Goal: Information Seeking & Learning: Understand process/instructions

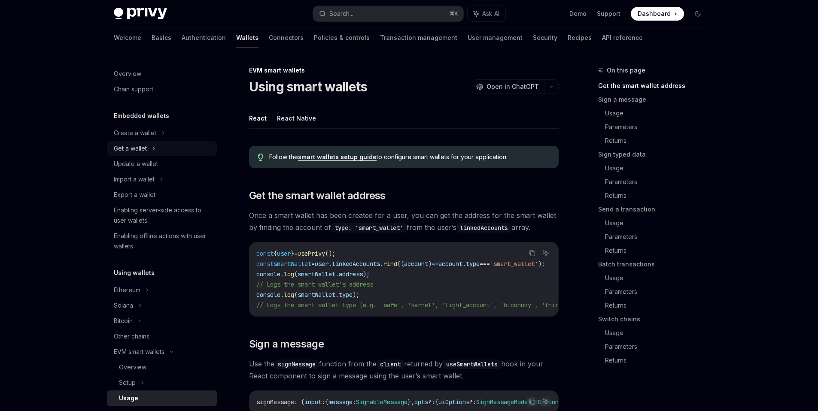
click at [138, 149] on div "Get a wallet" at bounding box center [130, 148] width 33 height 10
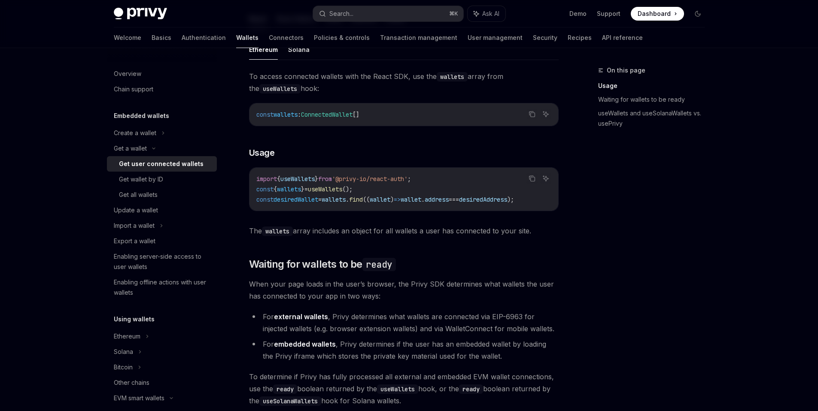
scroll to position [299, 0]
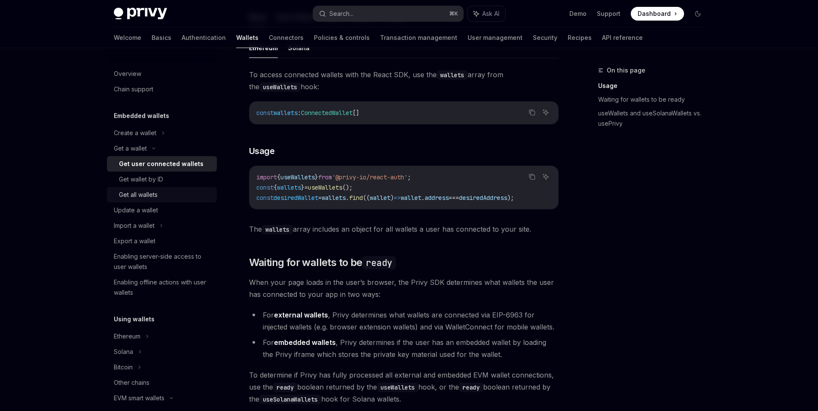
click at [155, 199] on div "Get all wallets" at bounding box center [138, 195] width 39 height 10
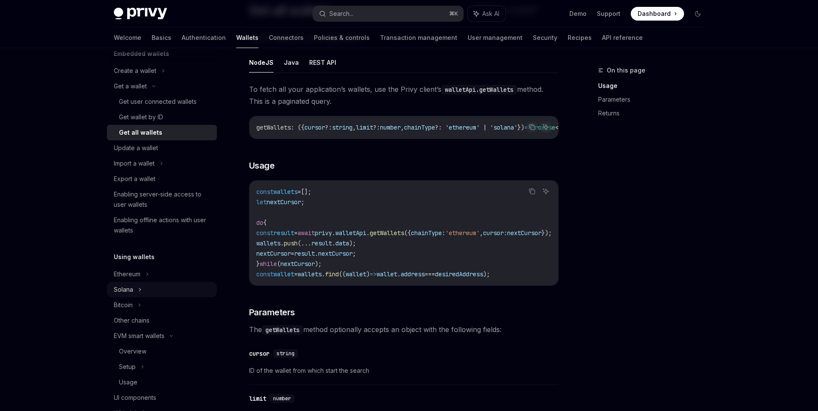
scroll to position [125, 0]
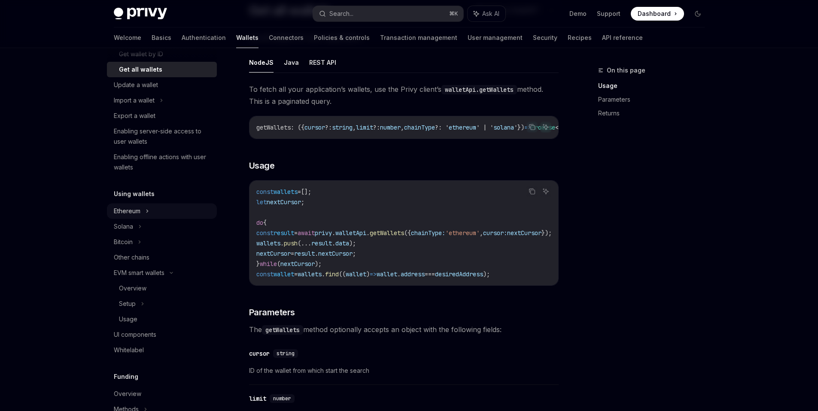
click at [135, 13] on div "Ethereum" at bounding box center [135, 8] width 43 height 10
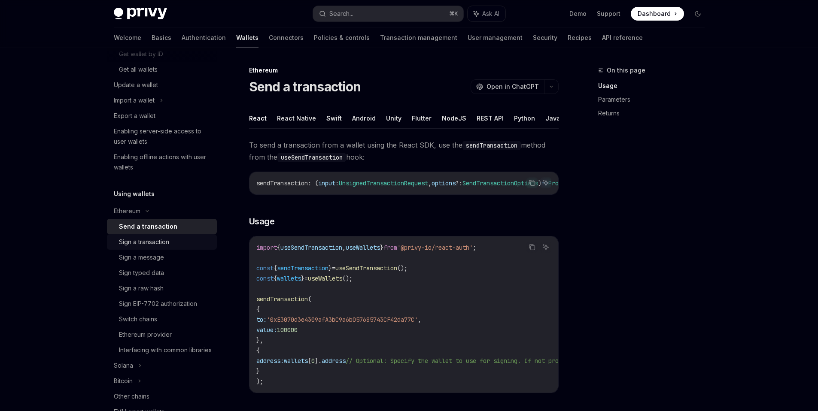
click at [143, 246] on div "Sign a transaction" at bounding box center [144, 242] width 50 height 10
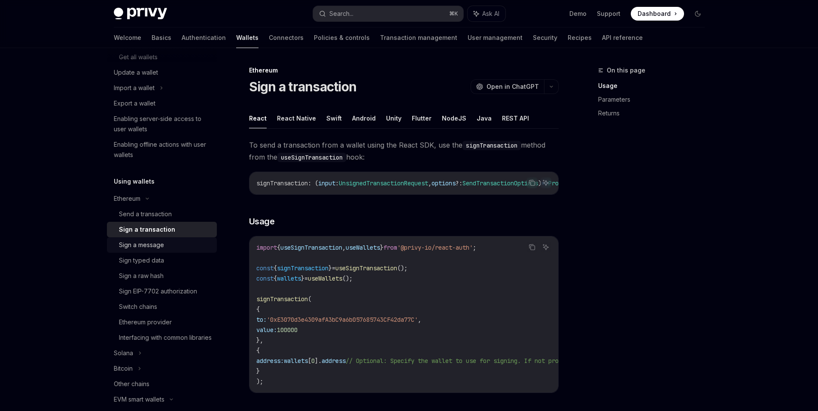
click at [159, 245] on div "Sign a message" at bounding box center [141, 245] width 45 height 10
type textarea "*"
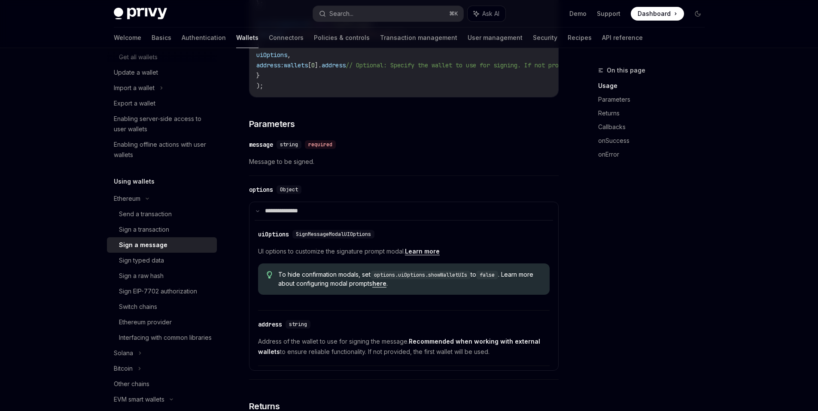
scroll to position [365, 0]
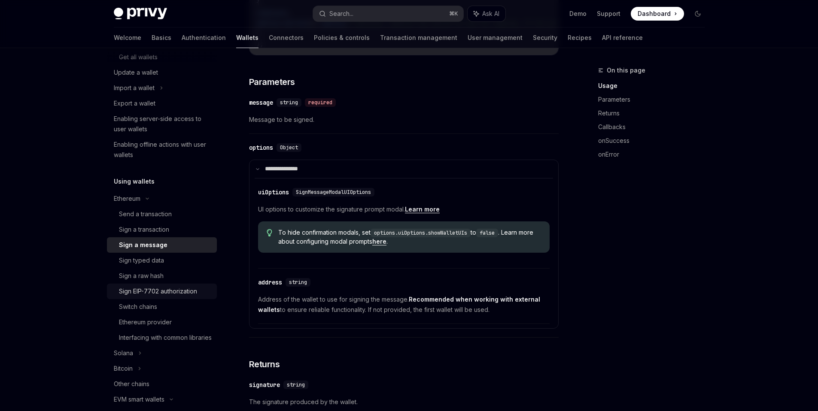
click at [187, 293] on div "Sign EIP-7702 authorization" at bounding box center [158, 291] width 78 height 10
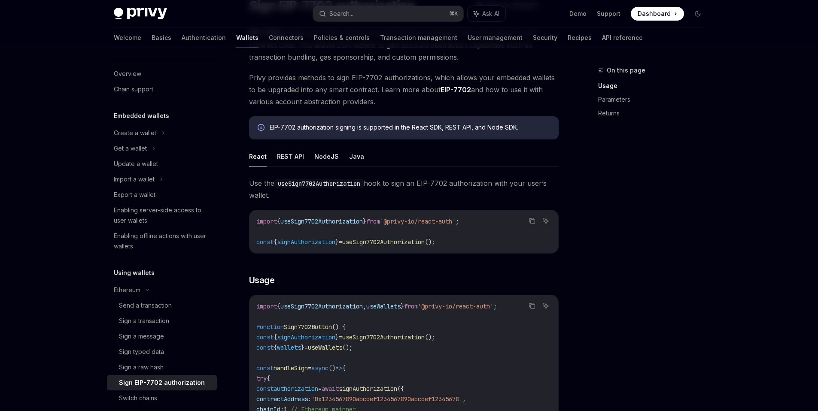
scroll to position [166, 0]
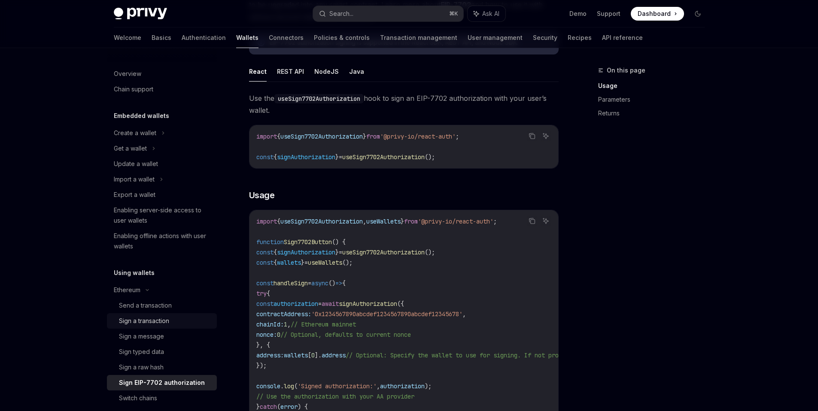
click at [153, 321] on div "Sign a transaction" at bounding box center [144, 321] width 50 height 10
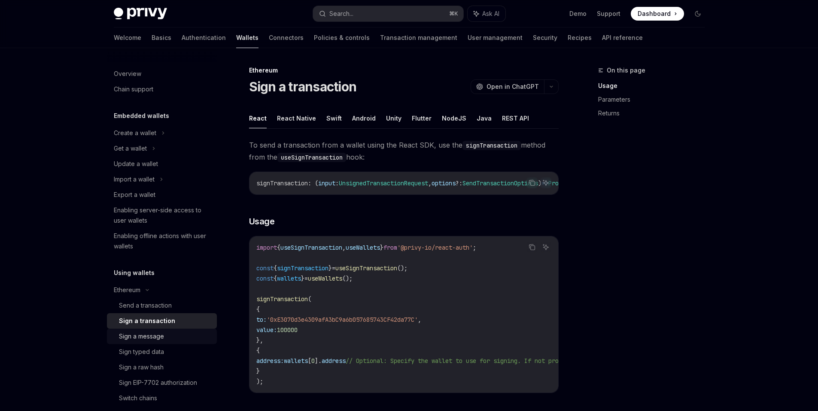
click at [153, 337] on div "Sign a message" at bounding box center [141, 336] width 45 height 10
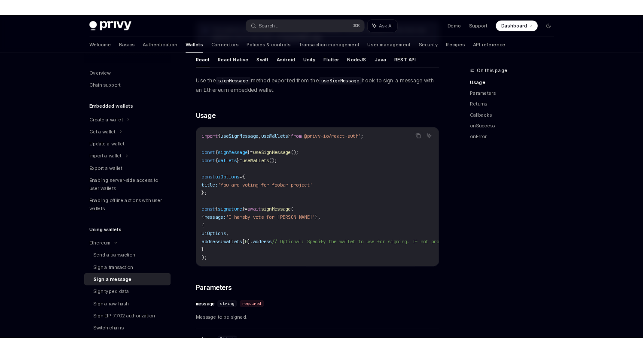
scroll to position [127, 0]
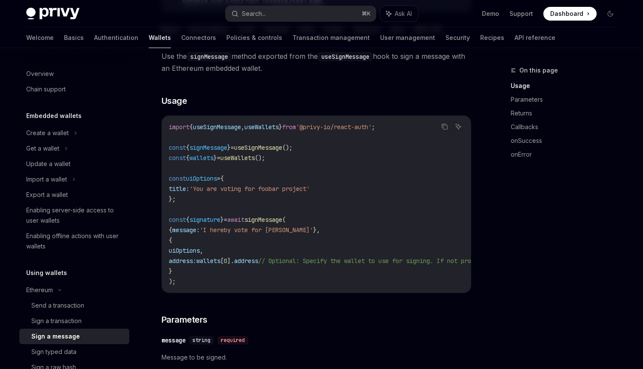
type textarea "*"
